Goal: Entertainment & Leisure: Consume media (video, audio)

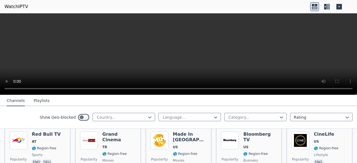
scroll to position [234, 0]
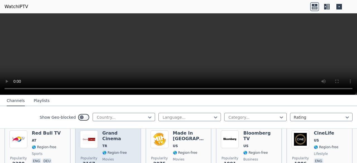
click at [118, 152] on div "Grand Cinema TR 🌎 Region-free movies tur eng ara" at bounding box center [119, 151] width 34 height 40
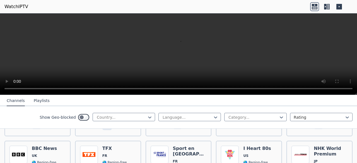
scroll to position [388, 0]
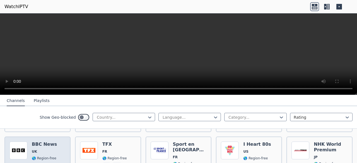
click at [33, 150] on span "UK" at bounding box center [34, 152] width 5 height 4
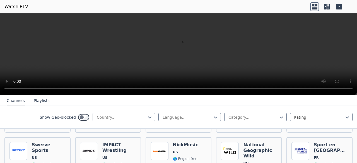
scroll to position [668, 0]
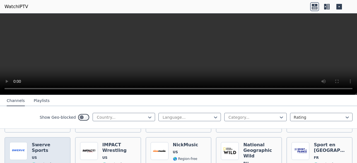
click at [46, 156] on span "US" at bounding box center [49, 158] width 34 height 4
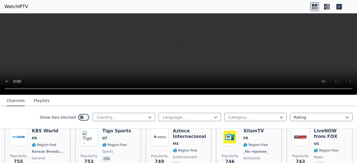
scroll to position [1023, 0]
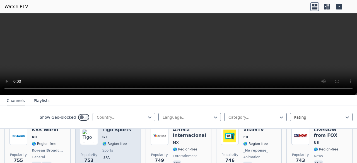
click at [92, 136] on div "Popularity 753" at bounding box center [89, 147] width 18 height 41
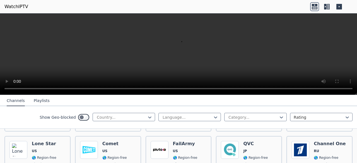
scroll to position [1129, 0]
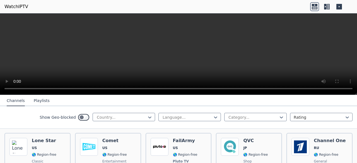
click at [119, 138] on h6 "Comet" at bounding box center [114, 141] width 25 height 6
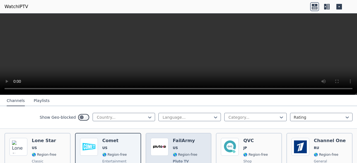
click at [178, 148] on div "FailArmy US 🌎 Region-free Pluto TV comedy eng" at bounding box center [185, 158] width 25 height 41
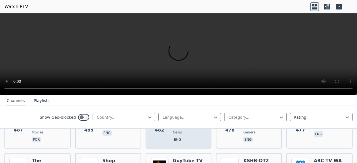
scroll to position [1723, 0]
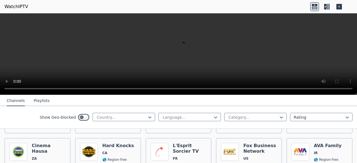
scroll to position [2288, 0]
